Goal: Go to known website: Access a specific website the user already knows

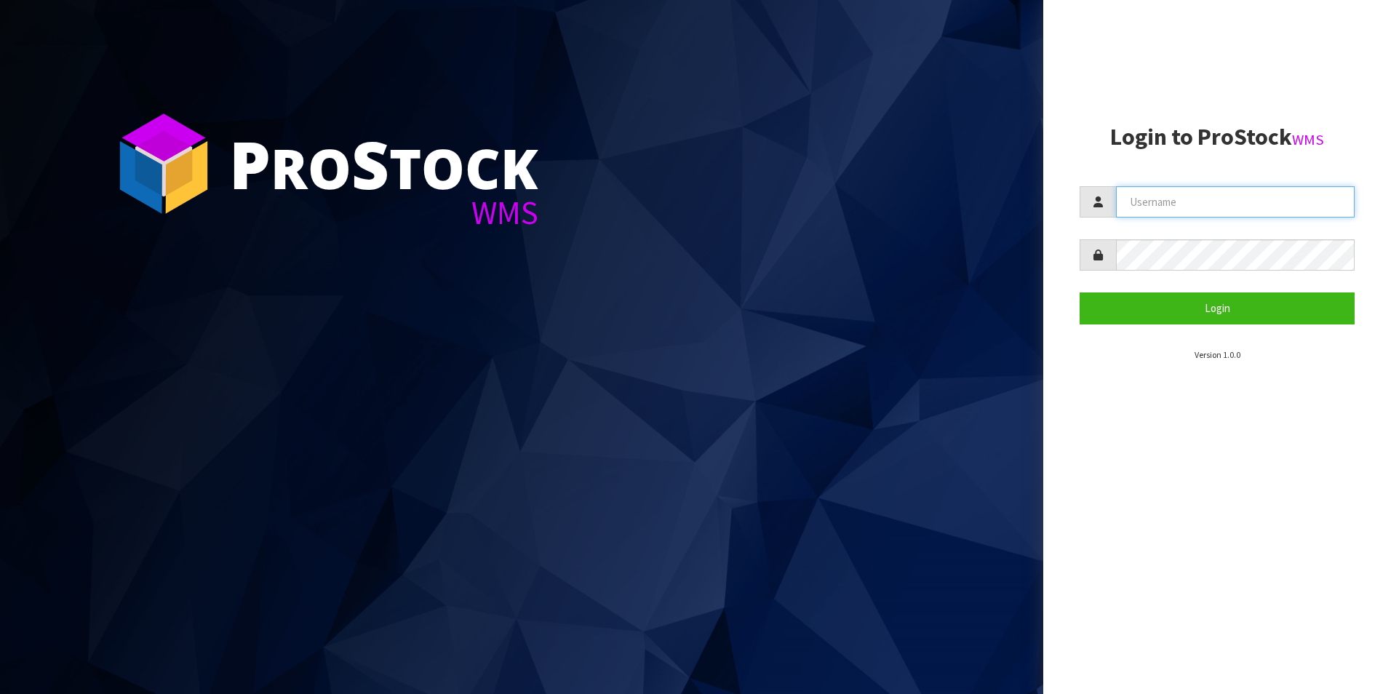
type input "DUTTNZ"
click at [1109, 258] on div at bounding box center [1217, 254] width 275 height 31
drag, startPoint x: 1210, startPoint y: 196, endPoint x: 893, endPoint y: 199, distance: 316.5
click at [900, 199] on div "P ro S tock WMS Login to ProStock WMS DUTTNZ Login Version 1.0.0" at bounding box center [695, 347] width 1391 height 694
